Goal: Find specific page/section: Find specific page/section

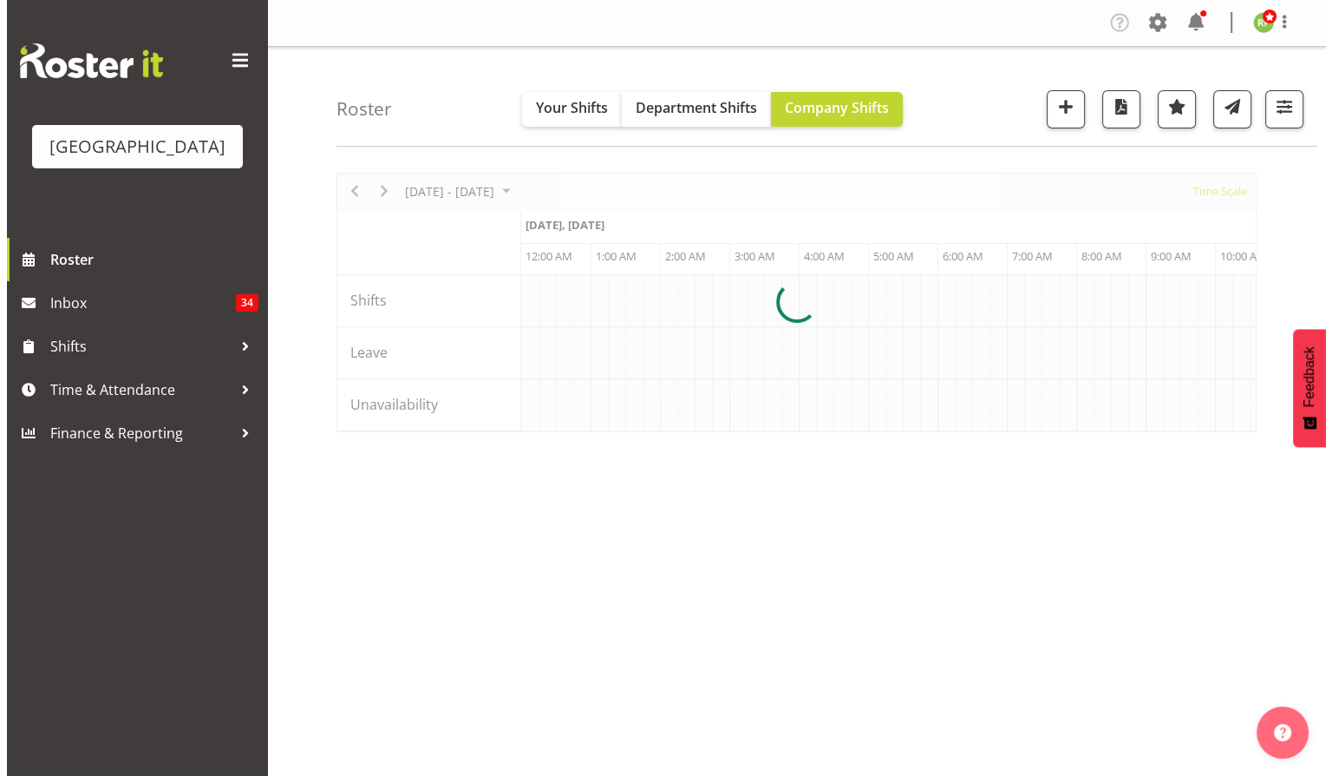
scroll to position [0, 4997]
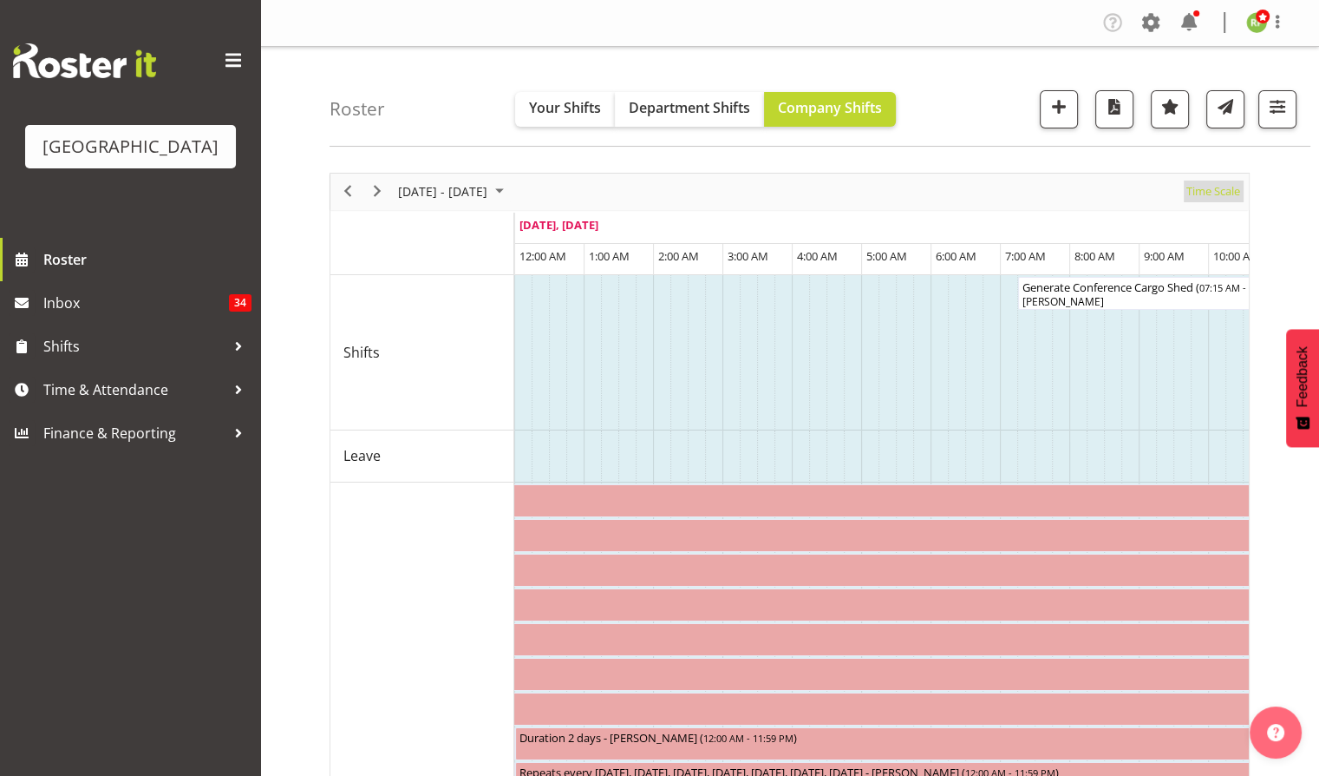
click at [1208, 198] on span "Time Scale" at bounding box center [1213, 191] width 57 height 22
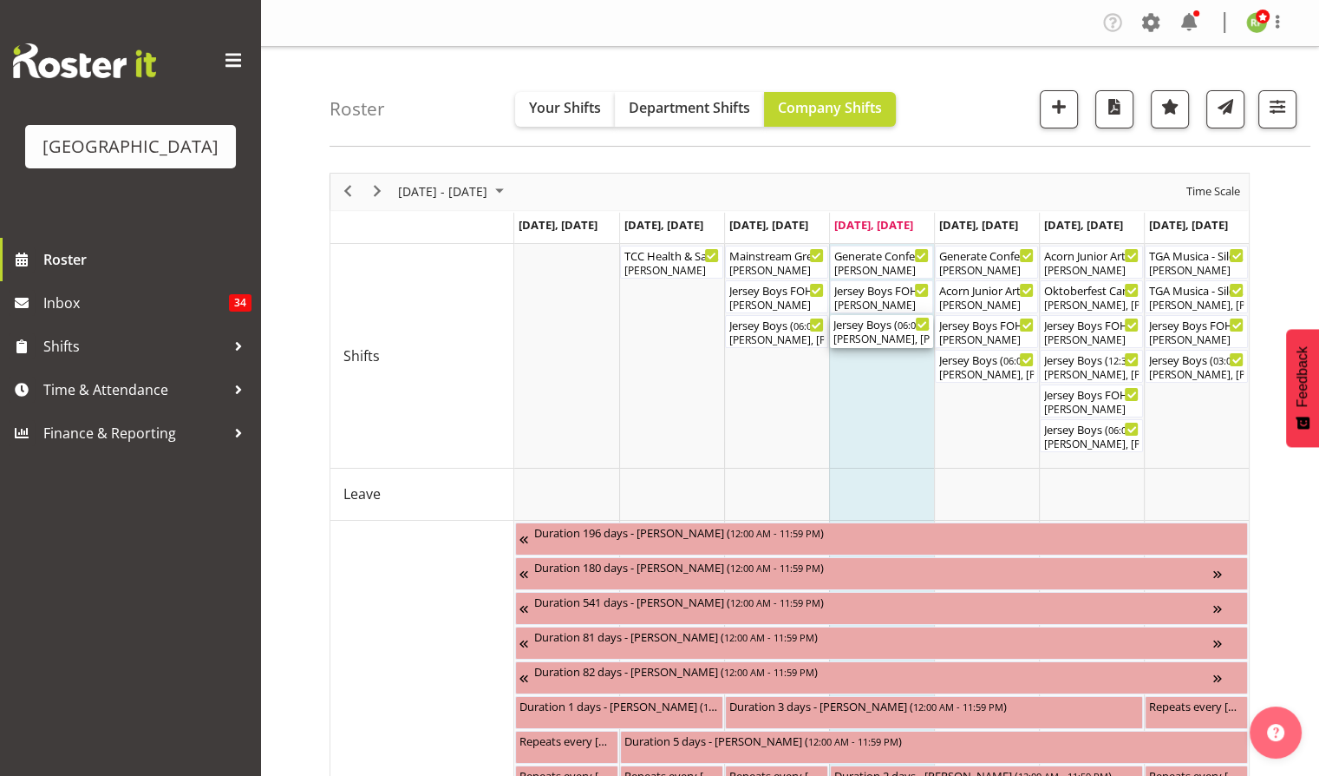
click at [885, 338] on div "[PERSON_NAME], [PERSON_NAME], [PERSON_NAME], [PERSON_NAME], [PERSON_NAME], [PER…" at bounding box center [882, 339] width 96 height 16
click at [0, 0] on div at bounding box center [0, 0] width 0 height 0
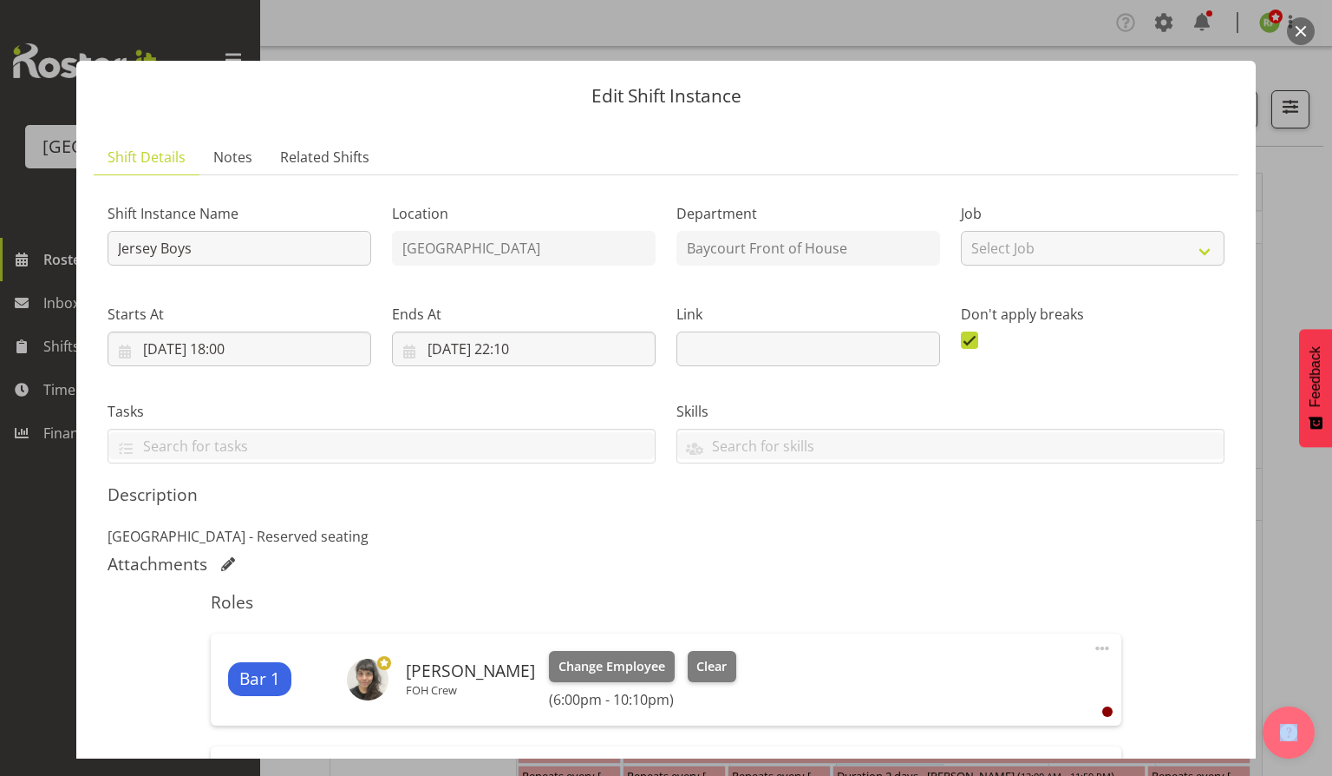
click at [1297, 36] on button "button" at bounding box center [1301, 31] width 28 height 28
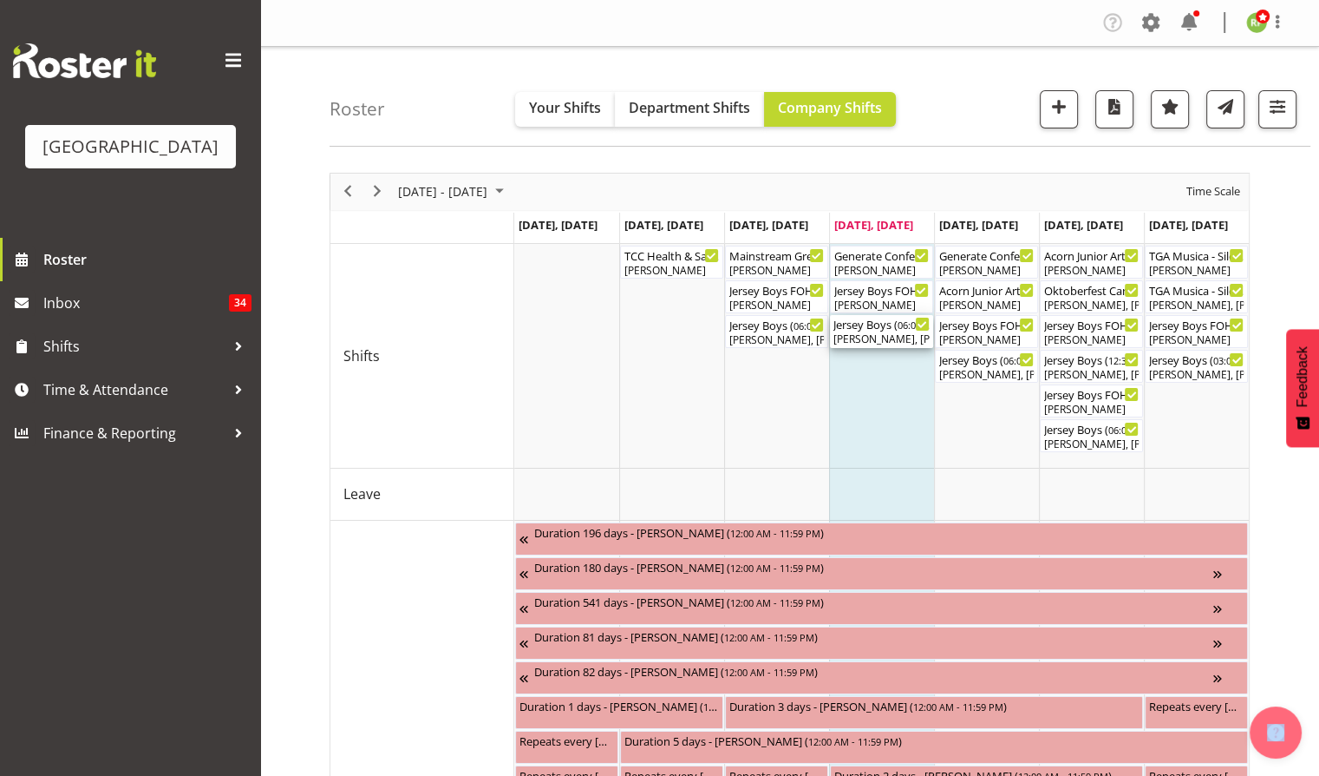
click at [881, 331] on div "[PERSON_NAME], [PERSON_NAME], [PERSON_NAME], [PERSON_NAME], [PERSON_NAME], [PER…" at bounding box center [882, 339] width 96 height 16
click at [0, 0] on div at bounding box center [0, 0] width 0 height 0
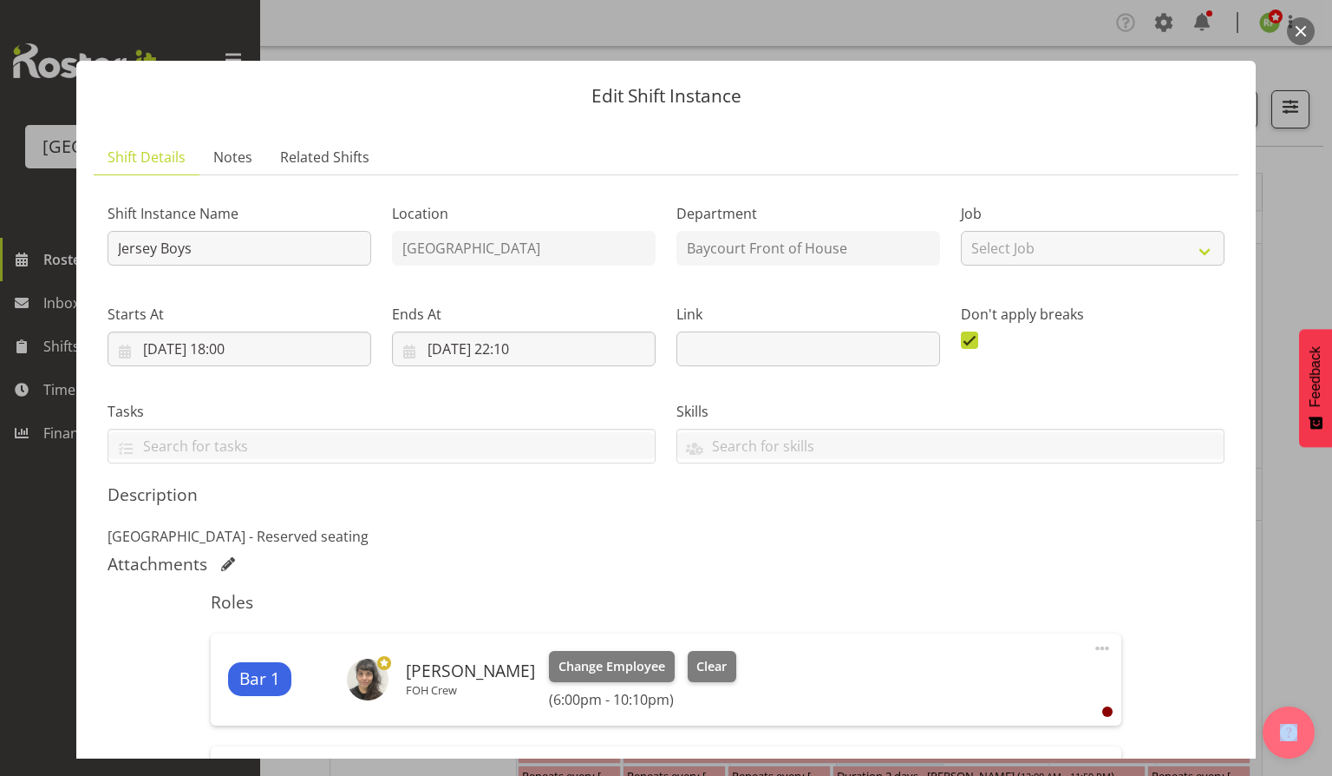
click at [1295, 32] on button "button" at bounding box center [1301, 31] width 28 height 28
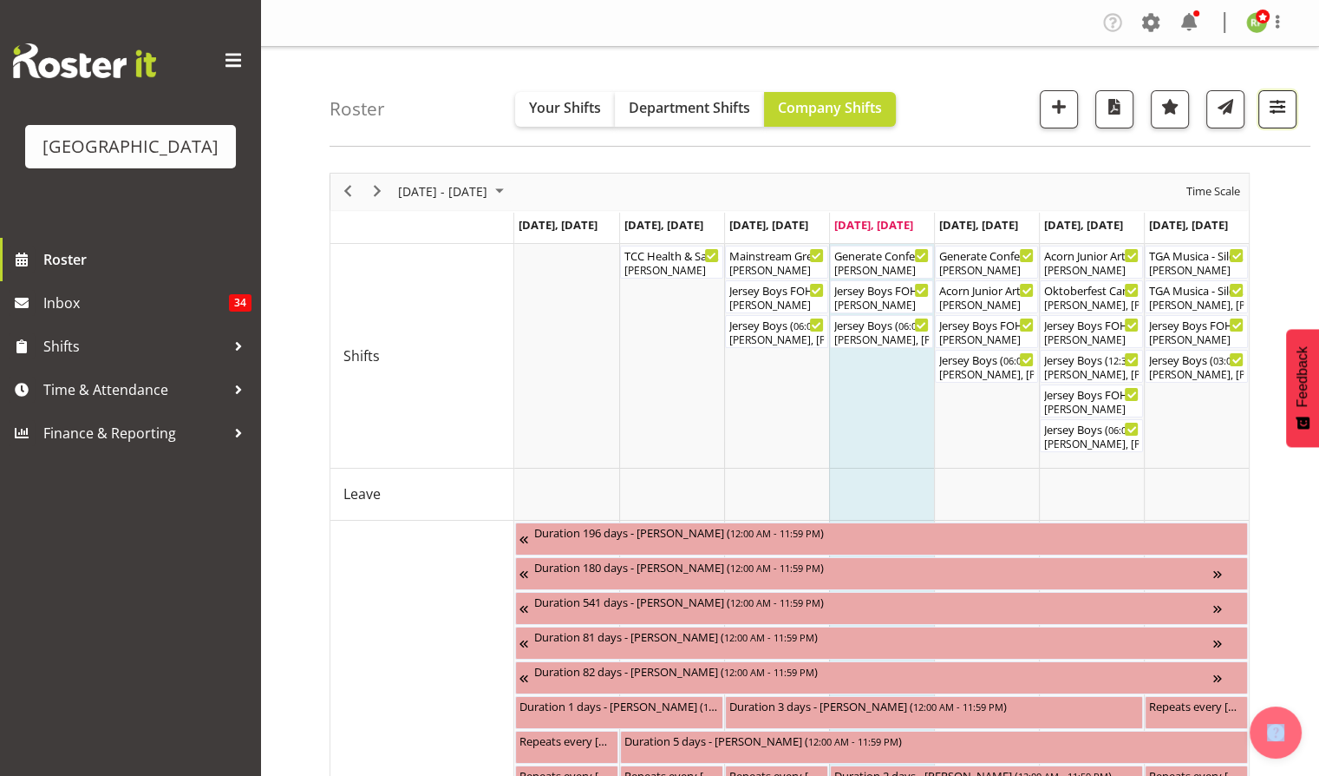
click at [1287, 102] on span "button" at bounding box center [1278, 106] width 23 height 23
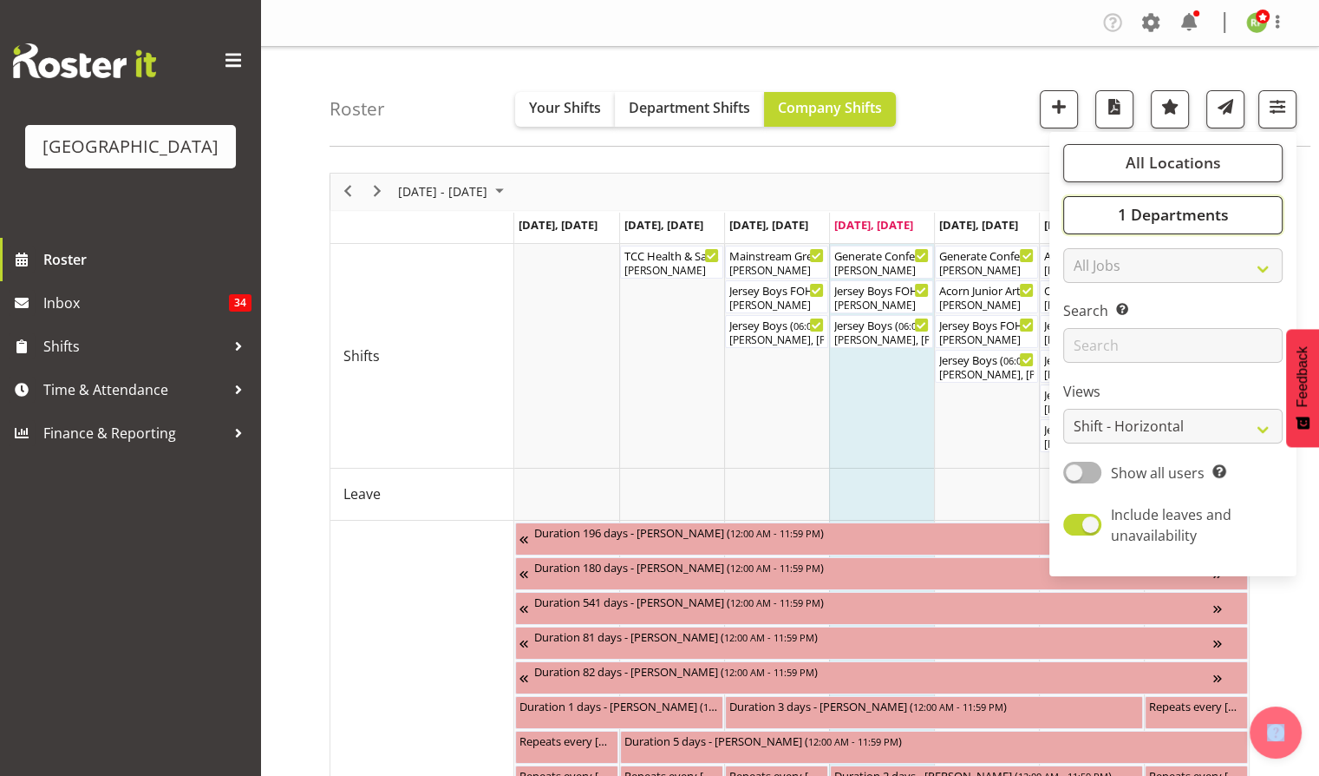
click at [1156, 229] on button "1 Departments" at bounding box center [1173, 215] width 219 height 38
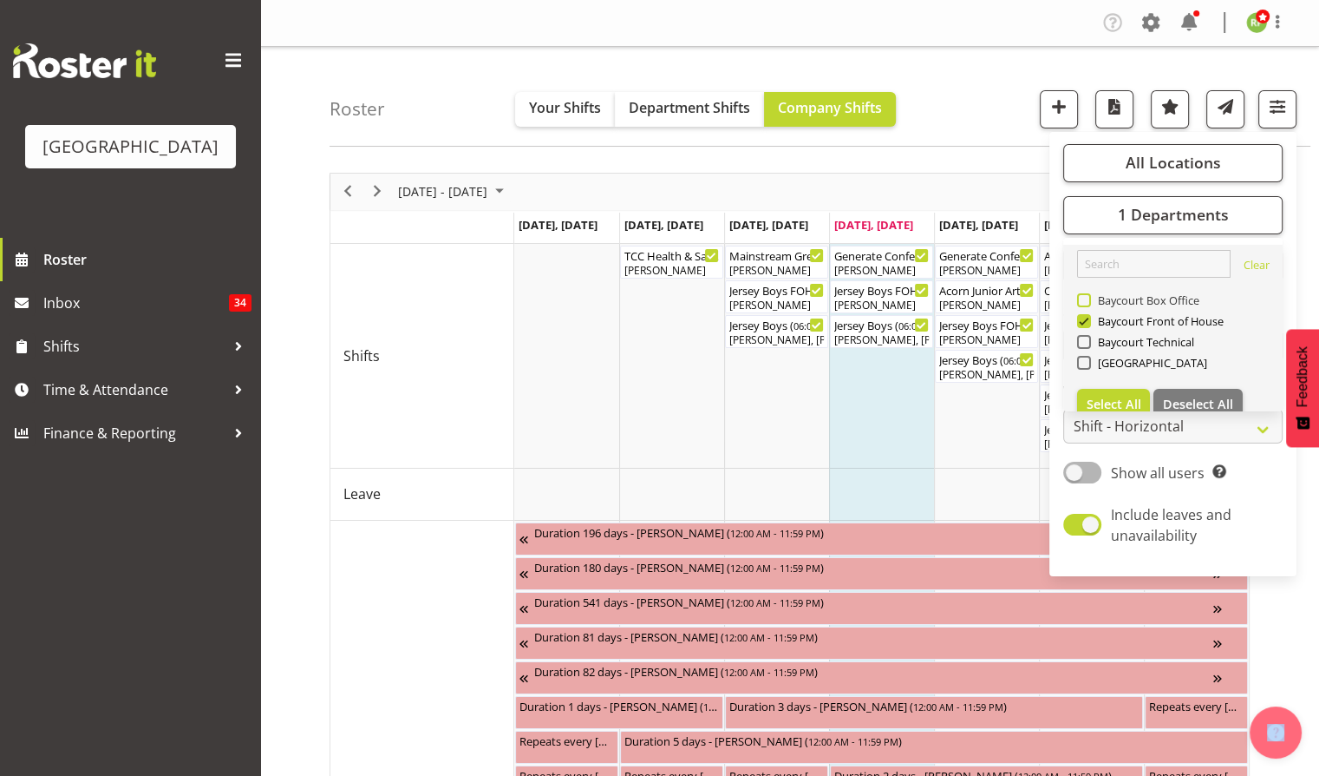
click at [1107, 297] on span "Baycourt Box Office" at bounding box center [1145, 300] width 109 height 14
click at [1089, 297] on input "Baycourt Box Office" at bounding box center [1082, 299] width 11 height 11
checkbox input "true"
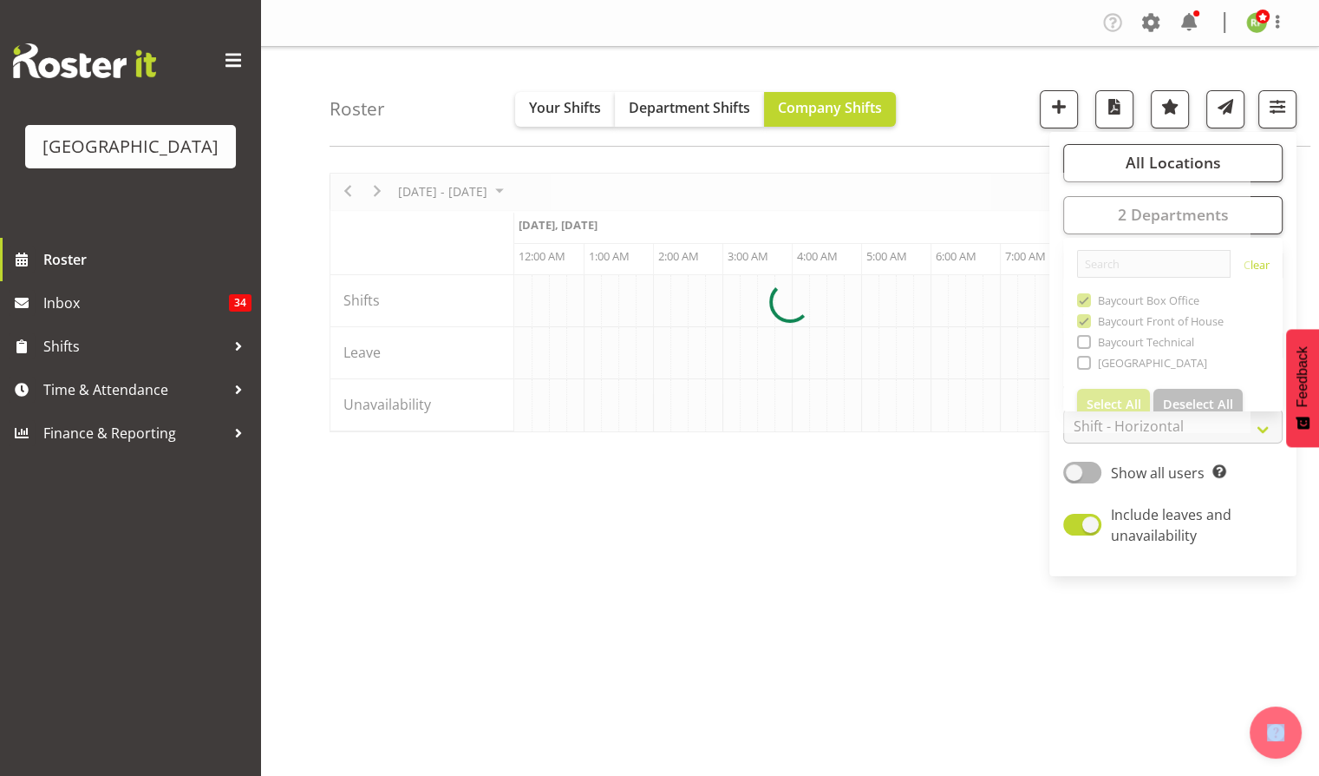
click at [967, 102] on div "Roster Your Shifts Department Shifts Company Shifts All Locations [GEOGRAPHIC_D…" at bounding box center [820, 97] width 981 height 100
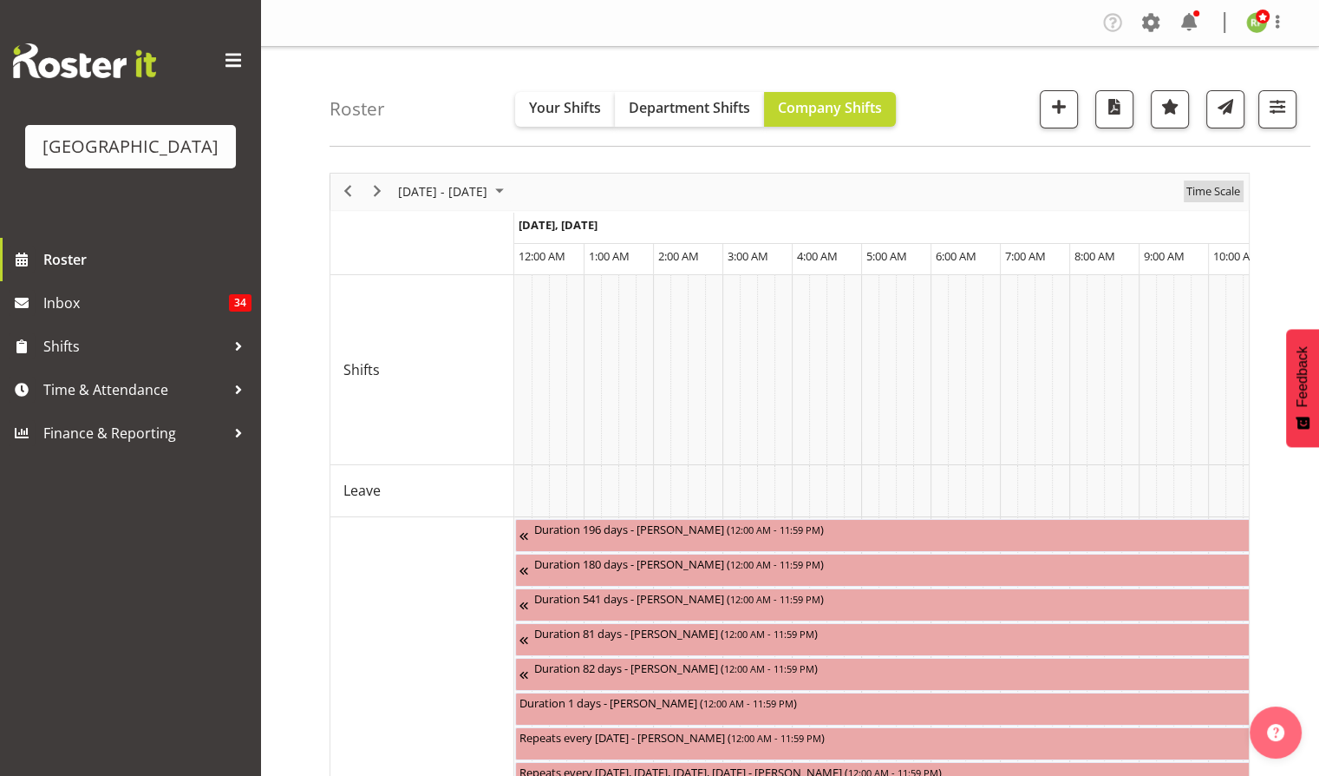
click at [1239, 187] on span "Time Scale" at bounding box center [1213, 191] width 57 height 22
